Goal: Task Accomplishment & Management: Use online tool/utility

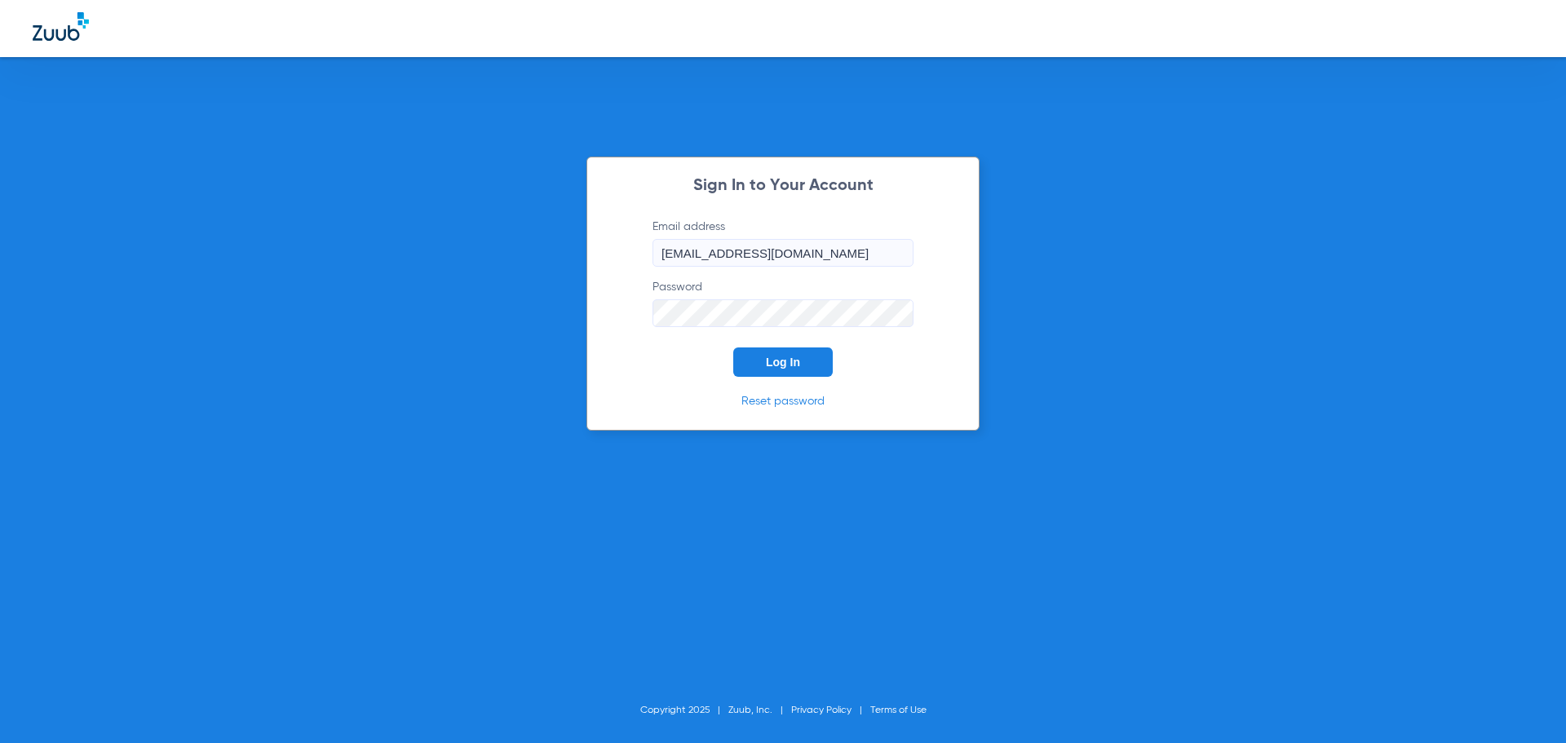
click at [776, 366] on span "Log In" at bounding box center [783, 362] width 34 height 13
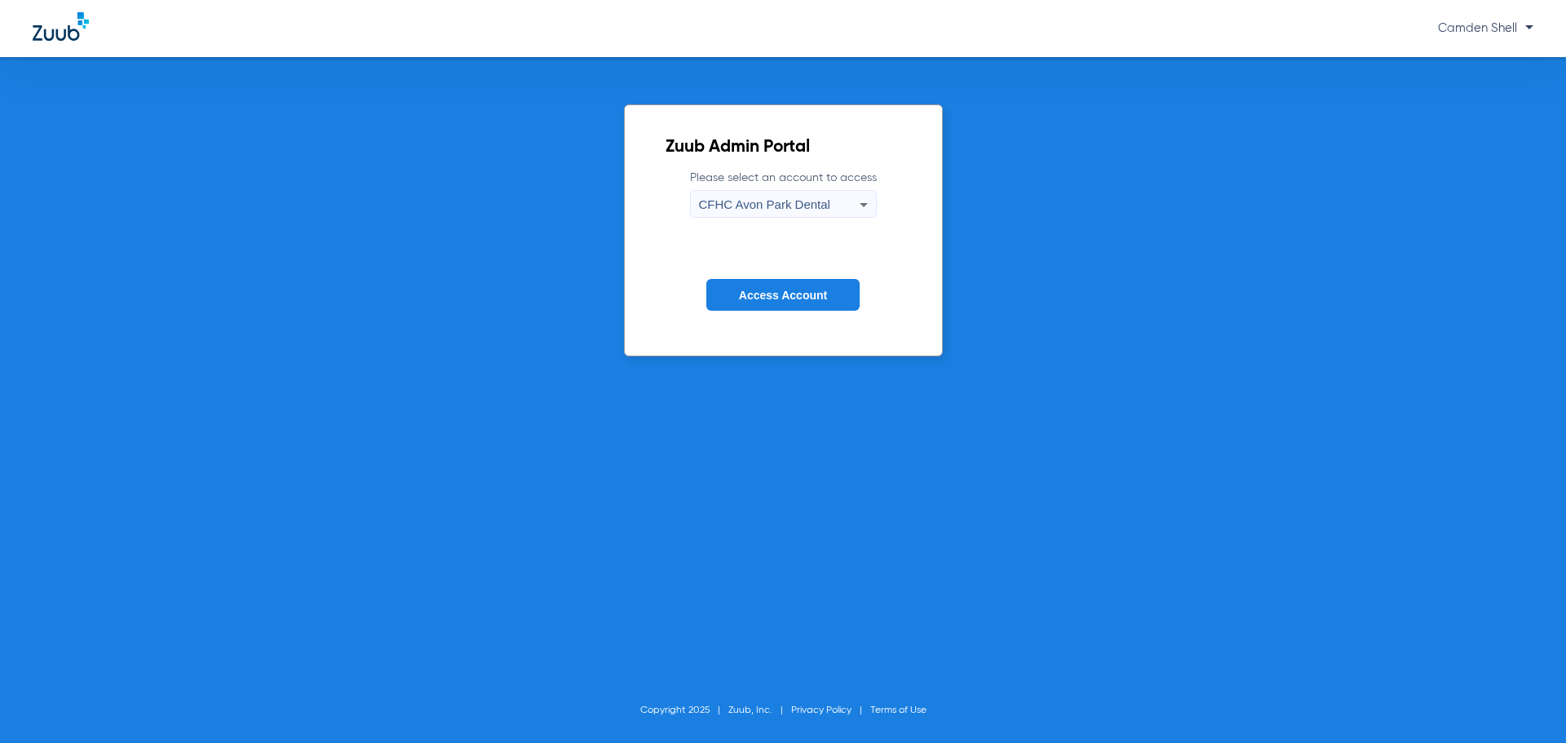
click at [818, 292] on span "Access Account" at bounding box center [783, 295] width 88 height 13
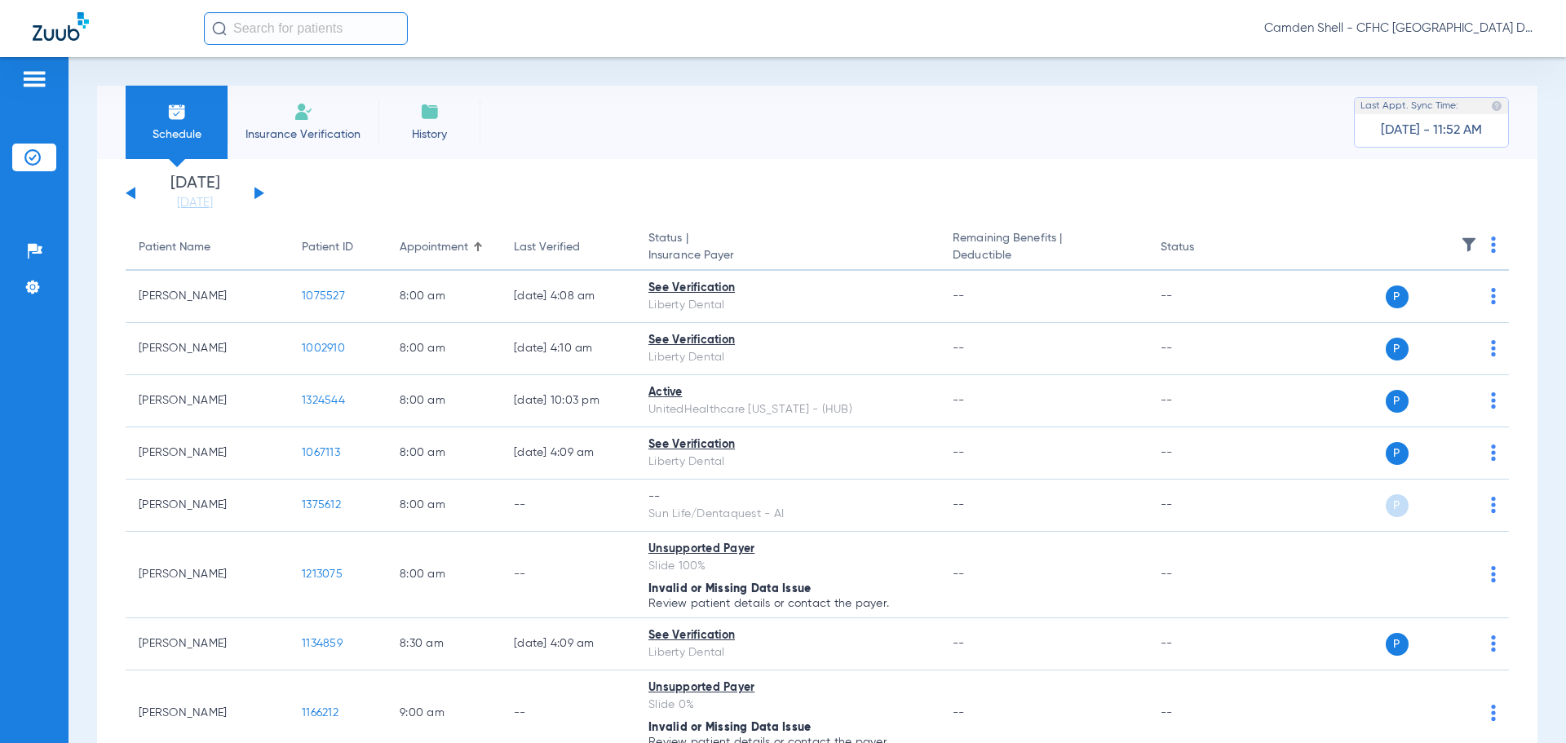
click at [327, 106] on li "Insurance Verification" at bounding box center [302, 122] width 151 height 73
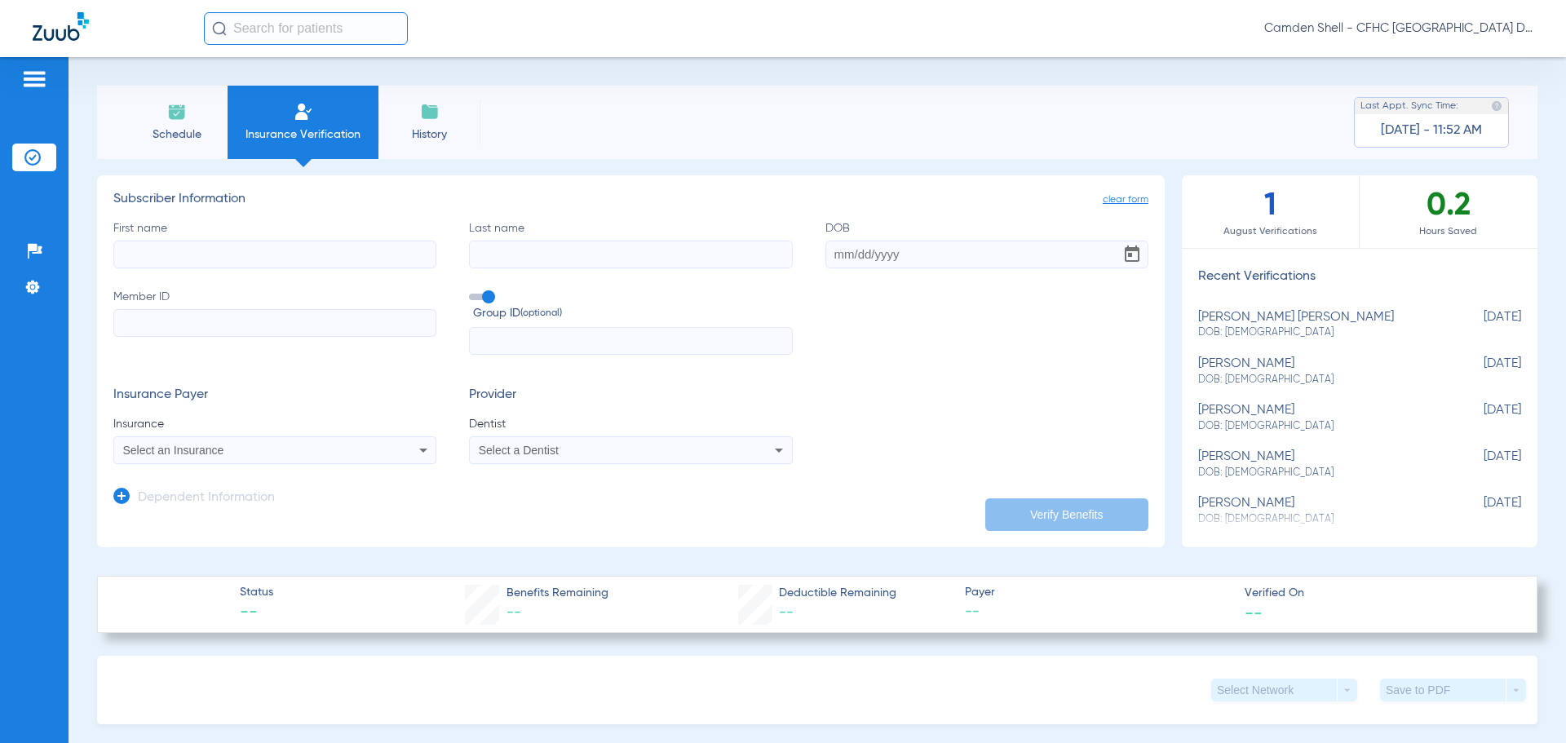
click at [438, 119] on img at bounding box center [430, 112] width 20 height 20
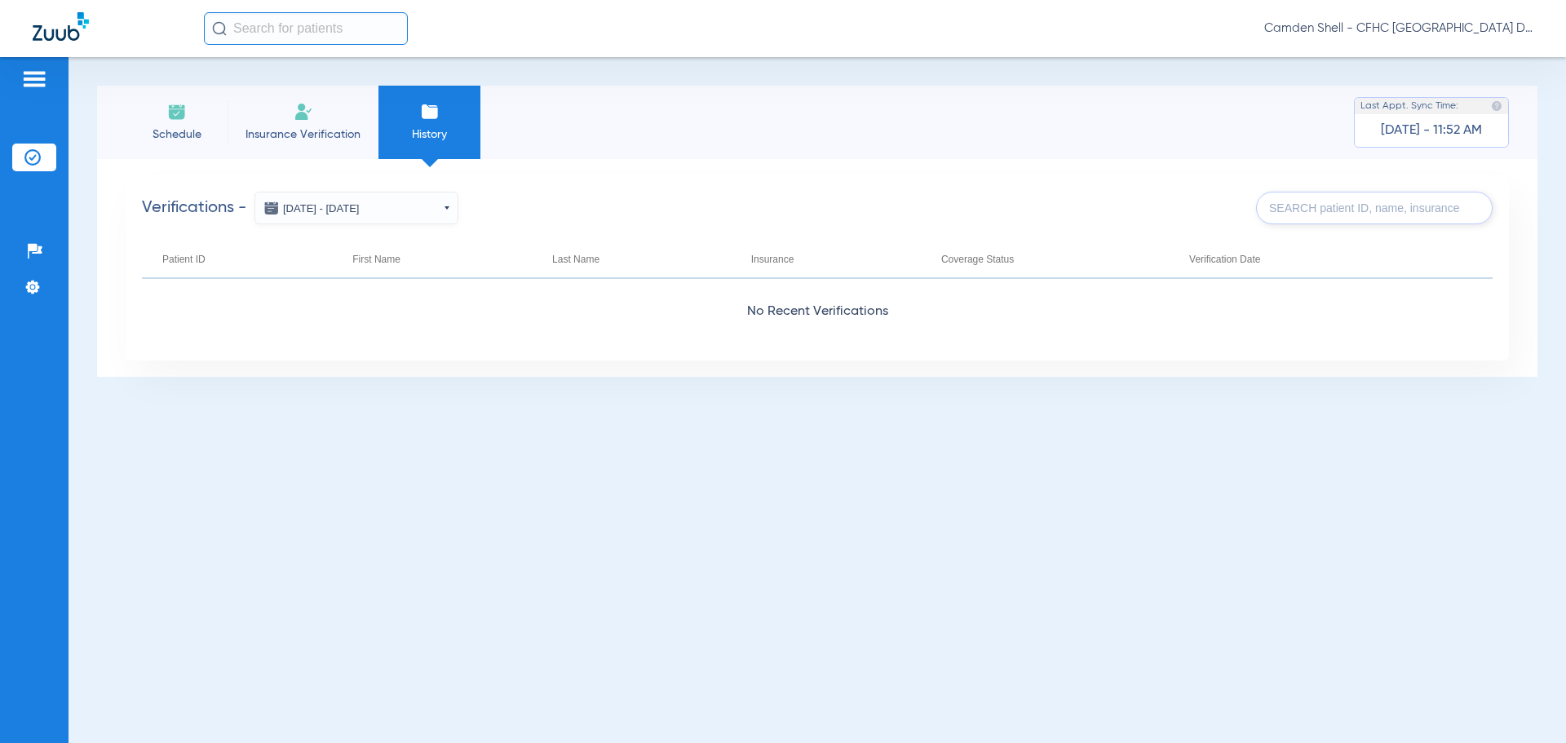
click at [172, 116] on img at bounding box center [177, 112] width 20 height 20
